Goal: Transaction & Acquisition: Purchase product/service

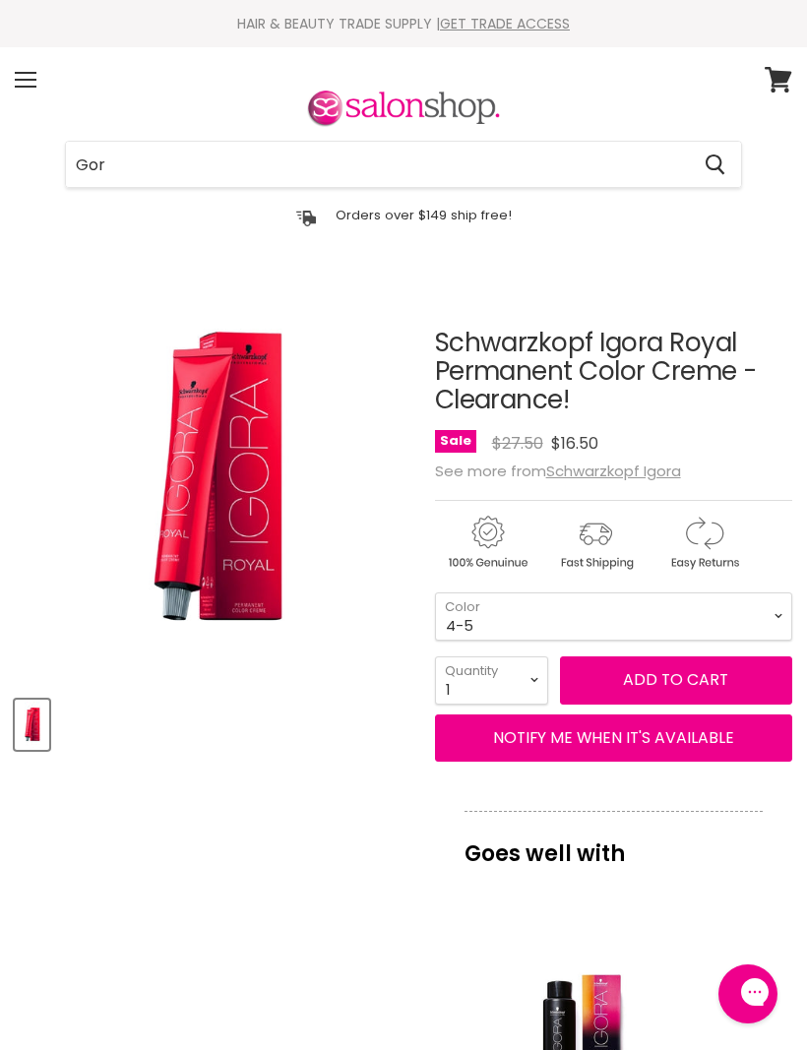
scroll to position [603, 0]
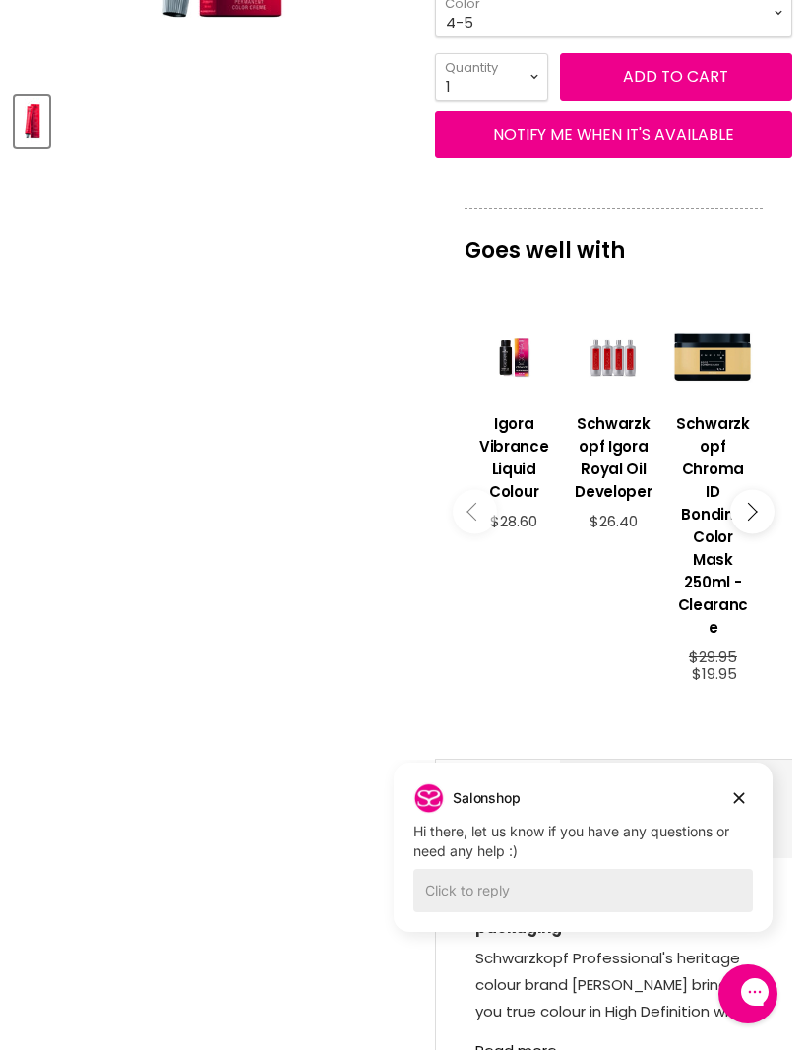
click at [289, 995] on article "Click or scroll to zoom Tap or pinch to zoom Schwarzkopf Igora Royal Permanent …" at bounding box center [404, 424] width 778 height 1496
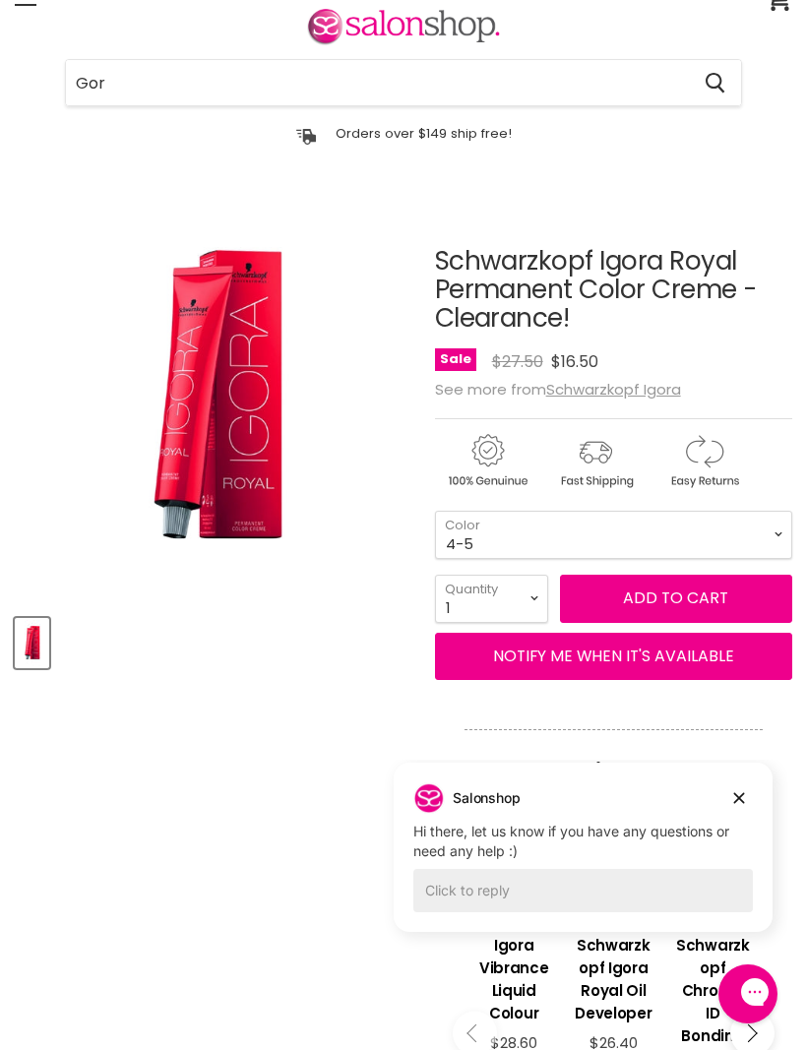
scroll to position [0, 0]
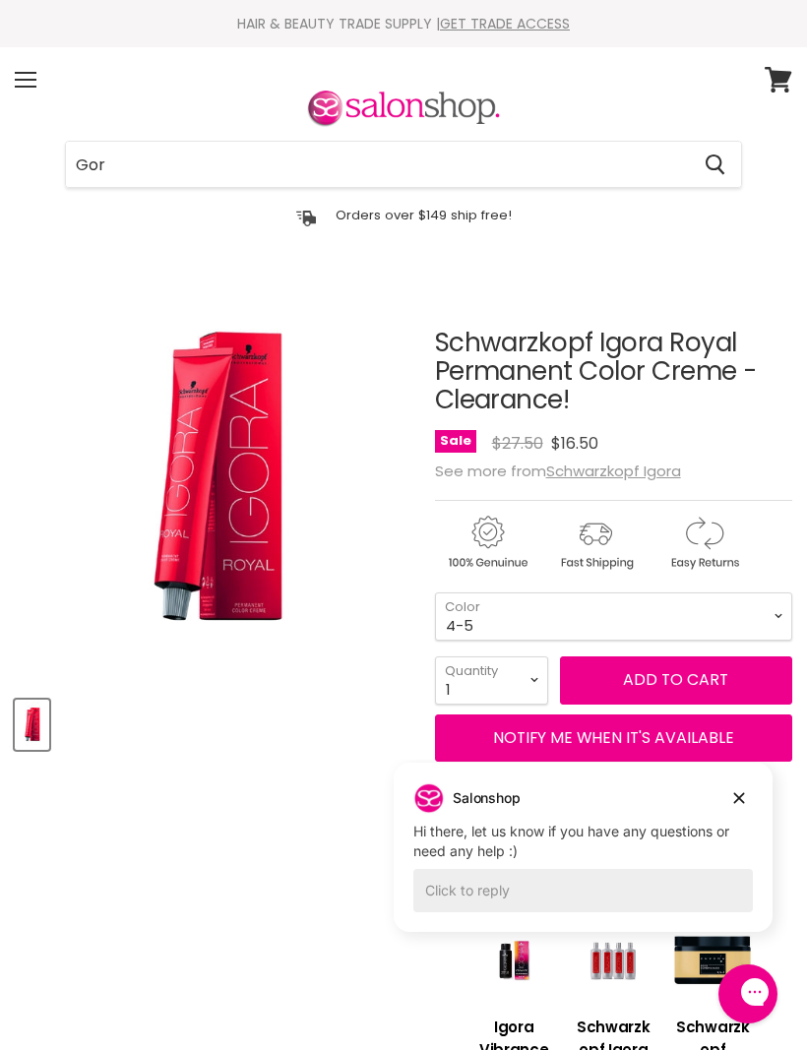
click at [446, 169] on input "Gor" at bounding box center [377, 164] width 623 height 45
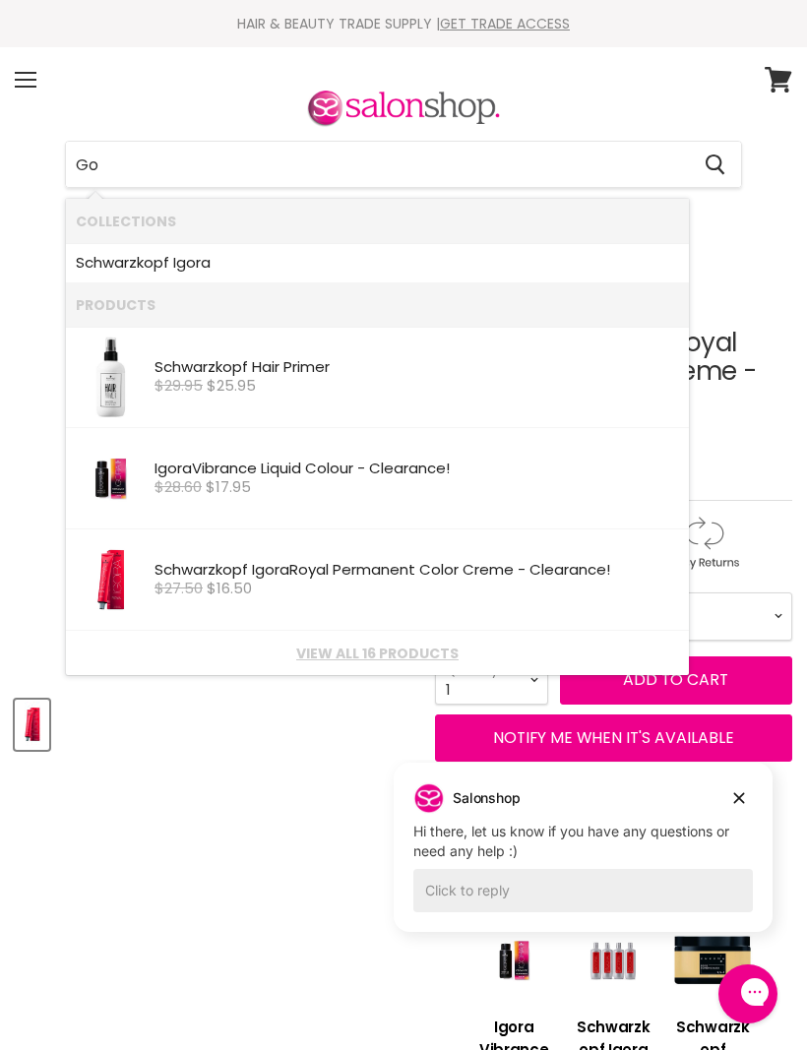
type input "G"
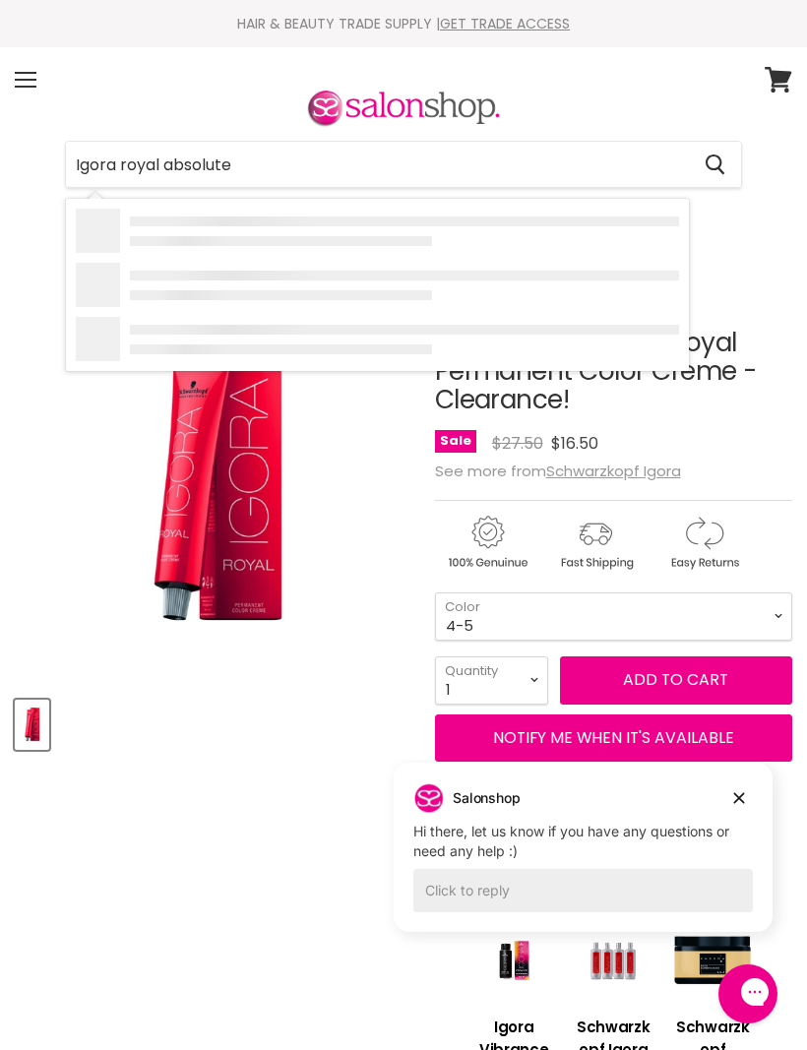
type input "Igora royal absolutes"
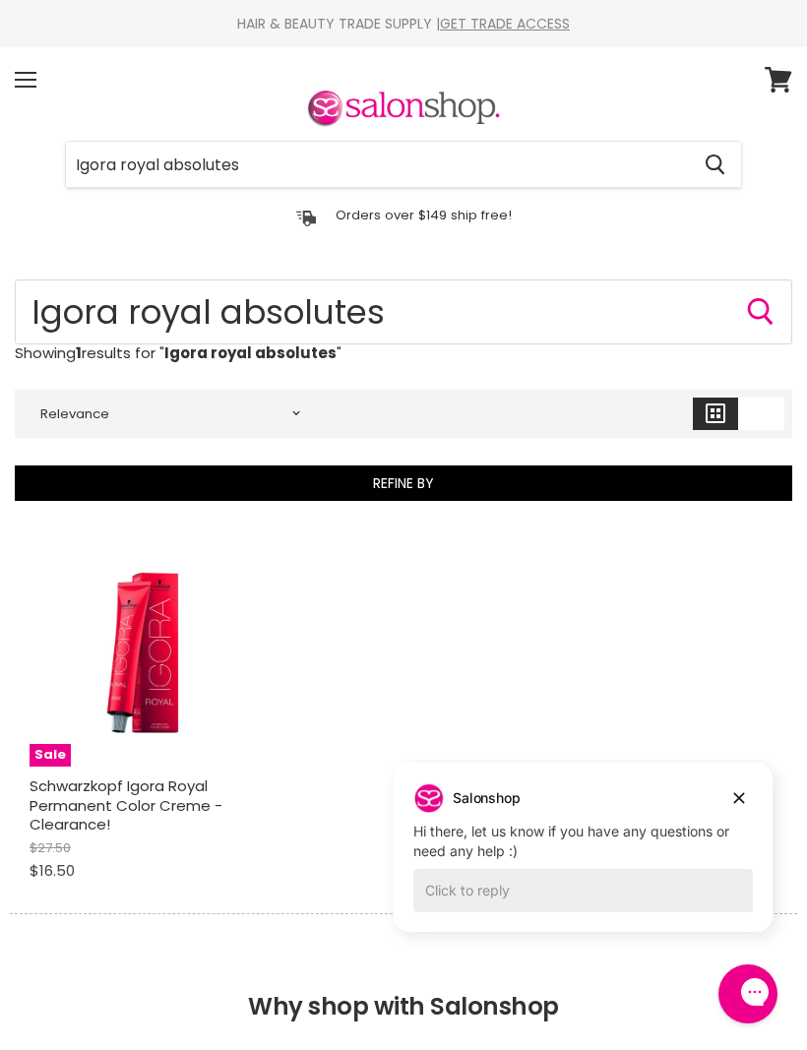
click at [35, 68] on div "Menu" at bounding box center [25, 79] width 41 height 45
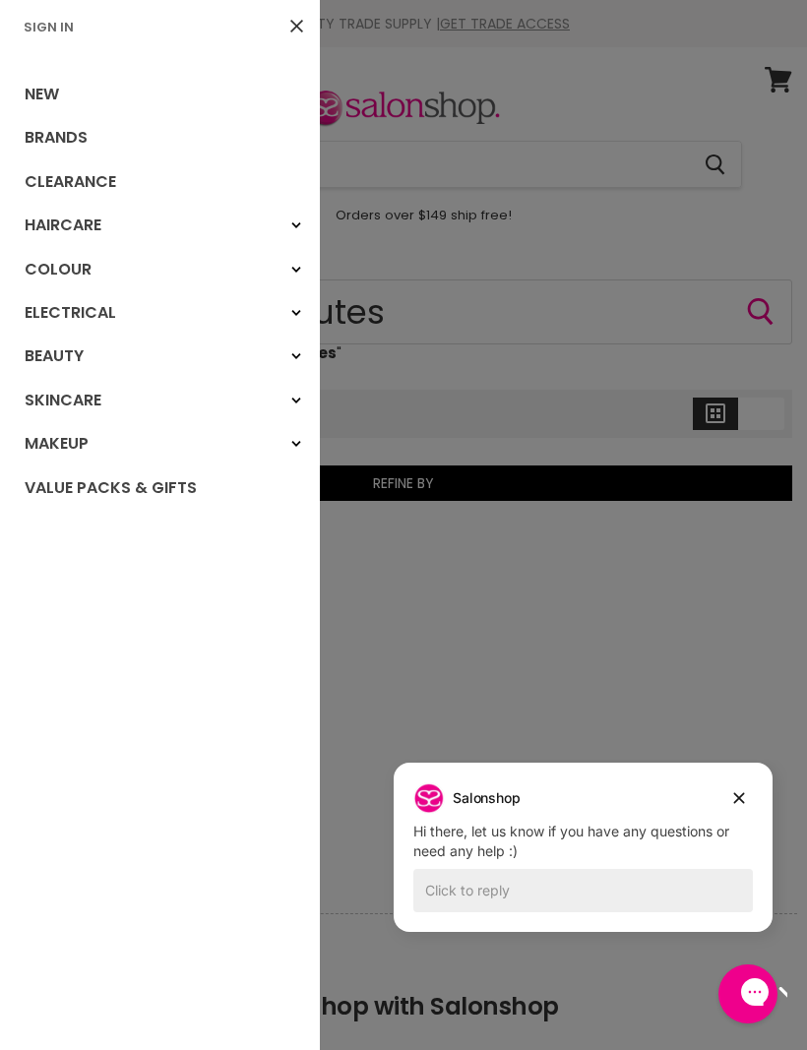
click at [87, 256] on link "Colour" at bounding box center [160, 269] width 320 height 43
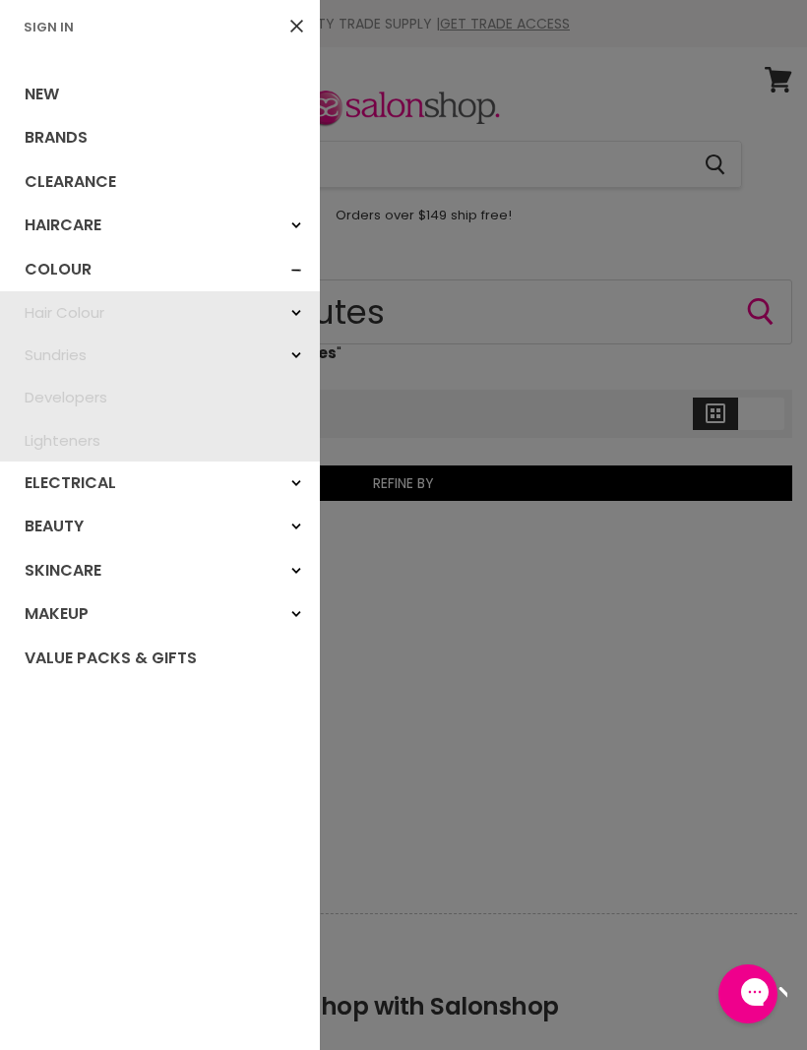
click at [738, 802] on div at bounding box center [403, 525] width 807 height 1050
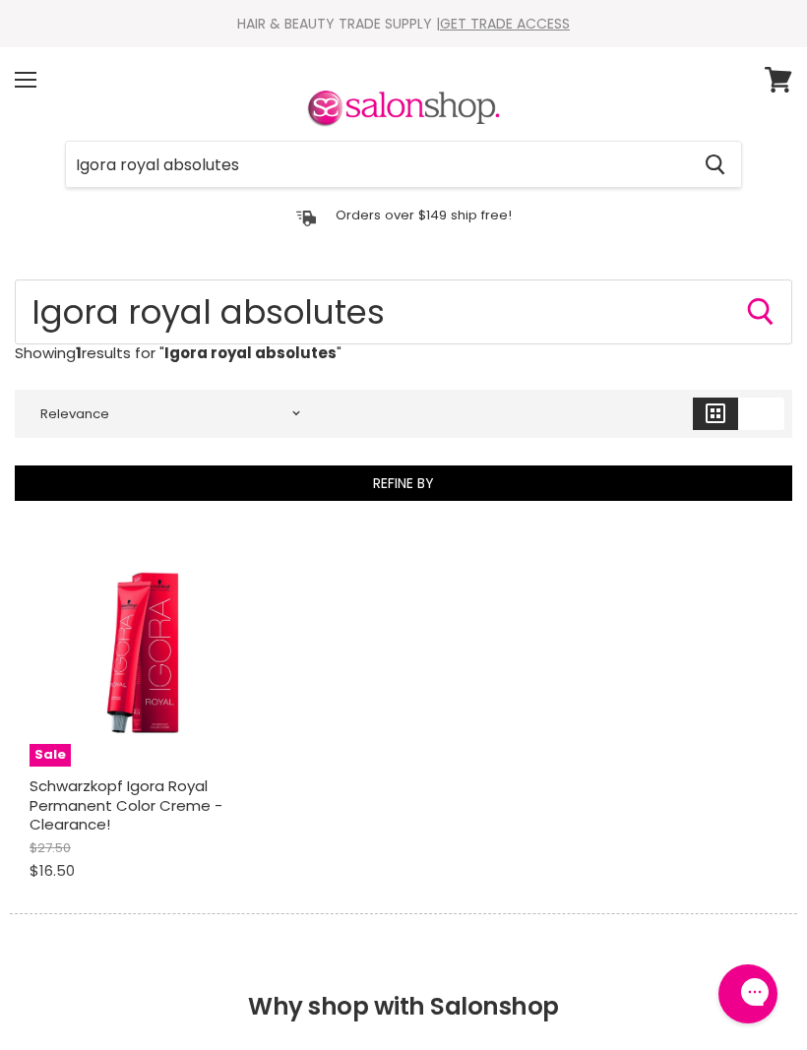
click at [43, 78] on div "Menu" at bounding box center [25, 79] width 41 height 45
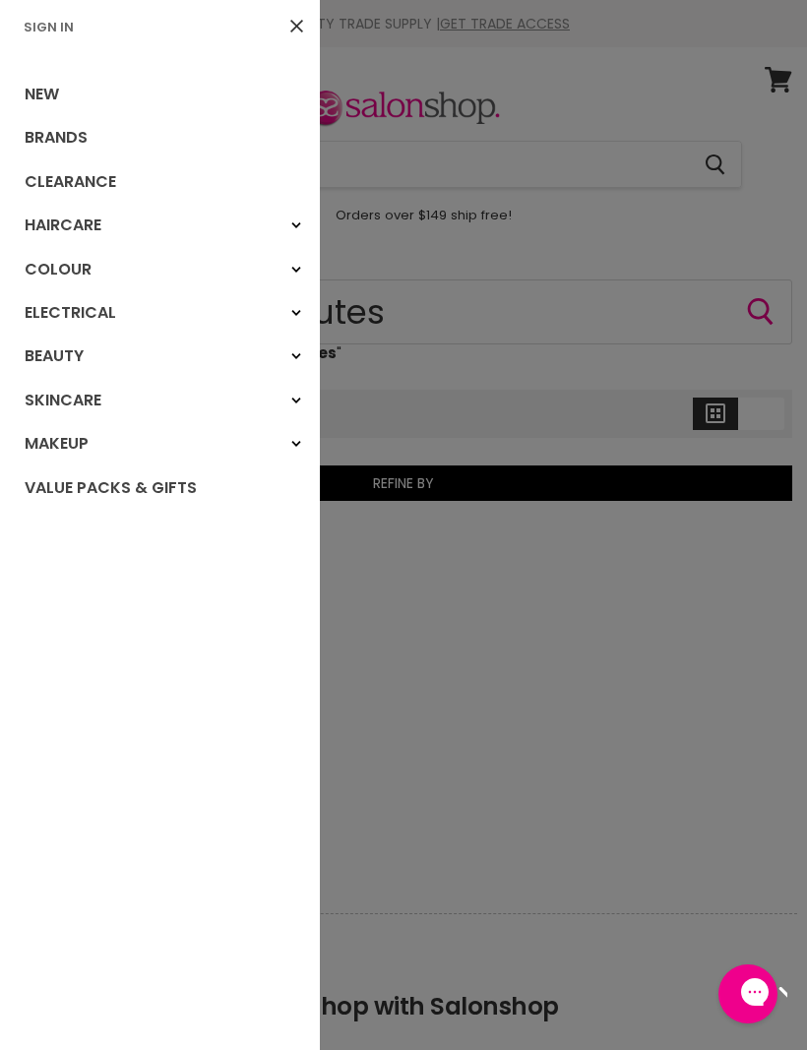
click at [73, 271] on link "Colour" at bounding box center [160, 269] width 320 height 43
